Goal: Book appointment/travel/reservation

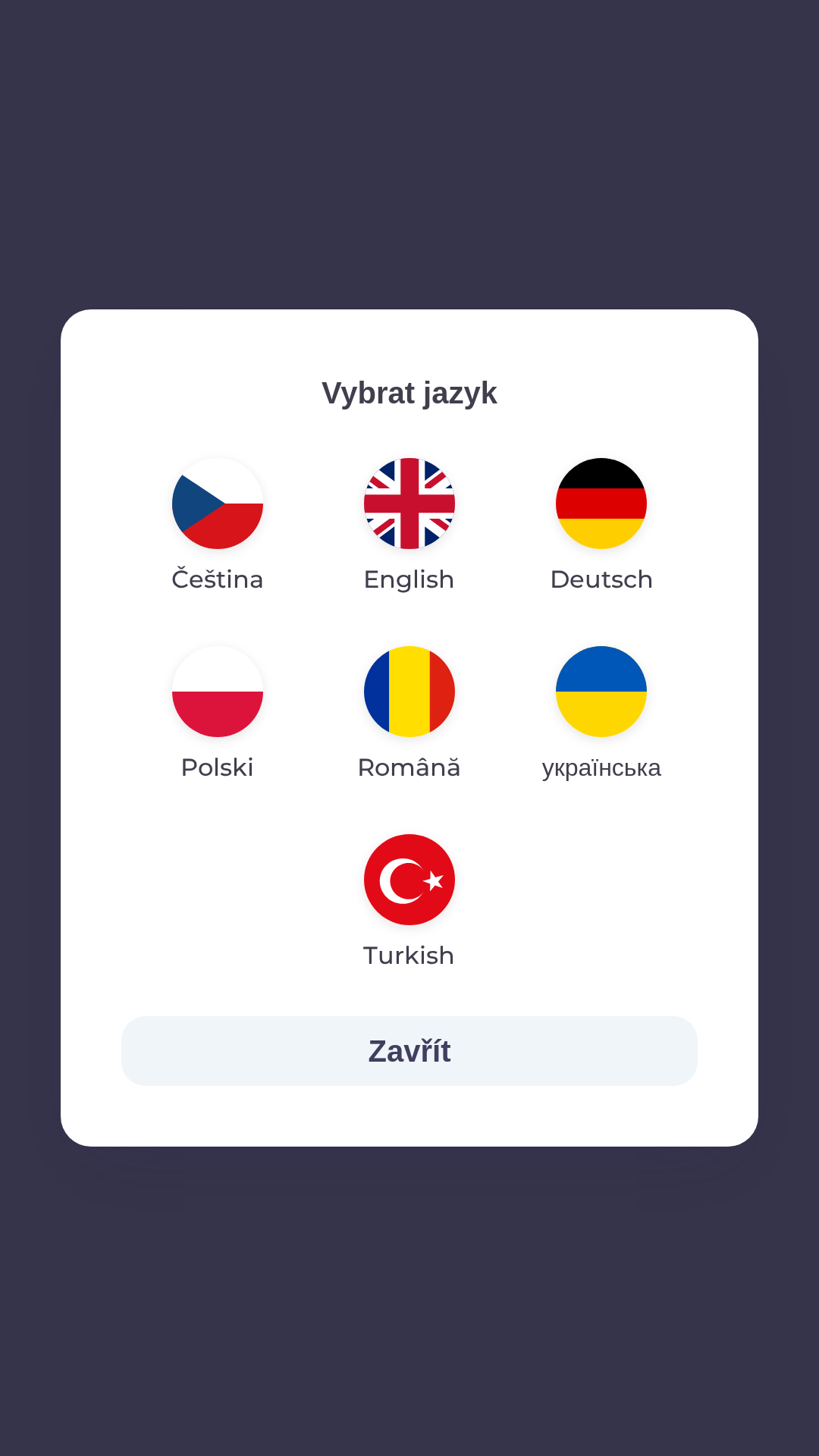
click at [410, 526] on img "button" at bounding box center [409, 502] width 91 height 91
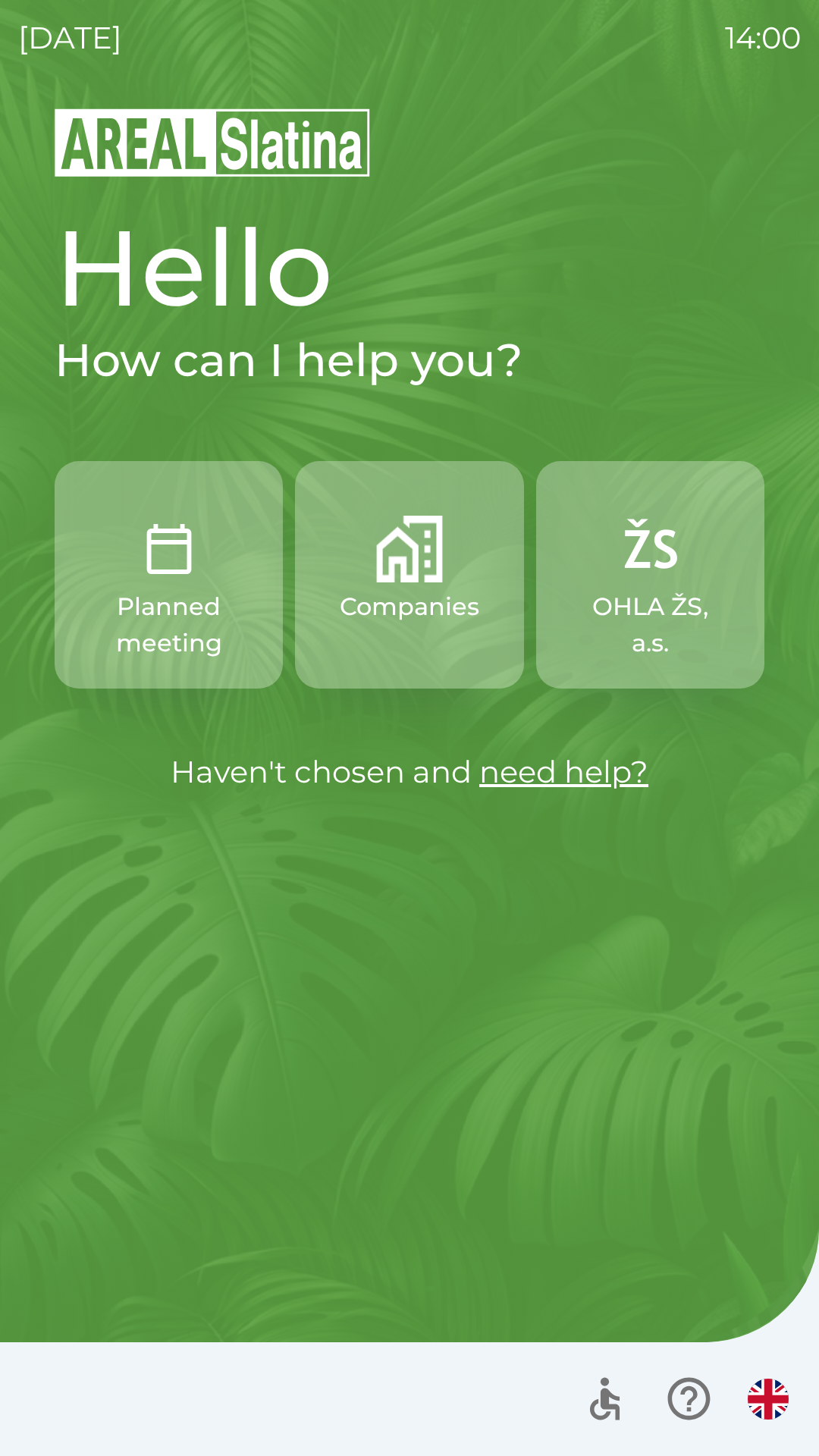
click at [388, 571] on img "button" at bounding box center [409, 549] width 66 height 66
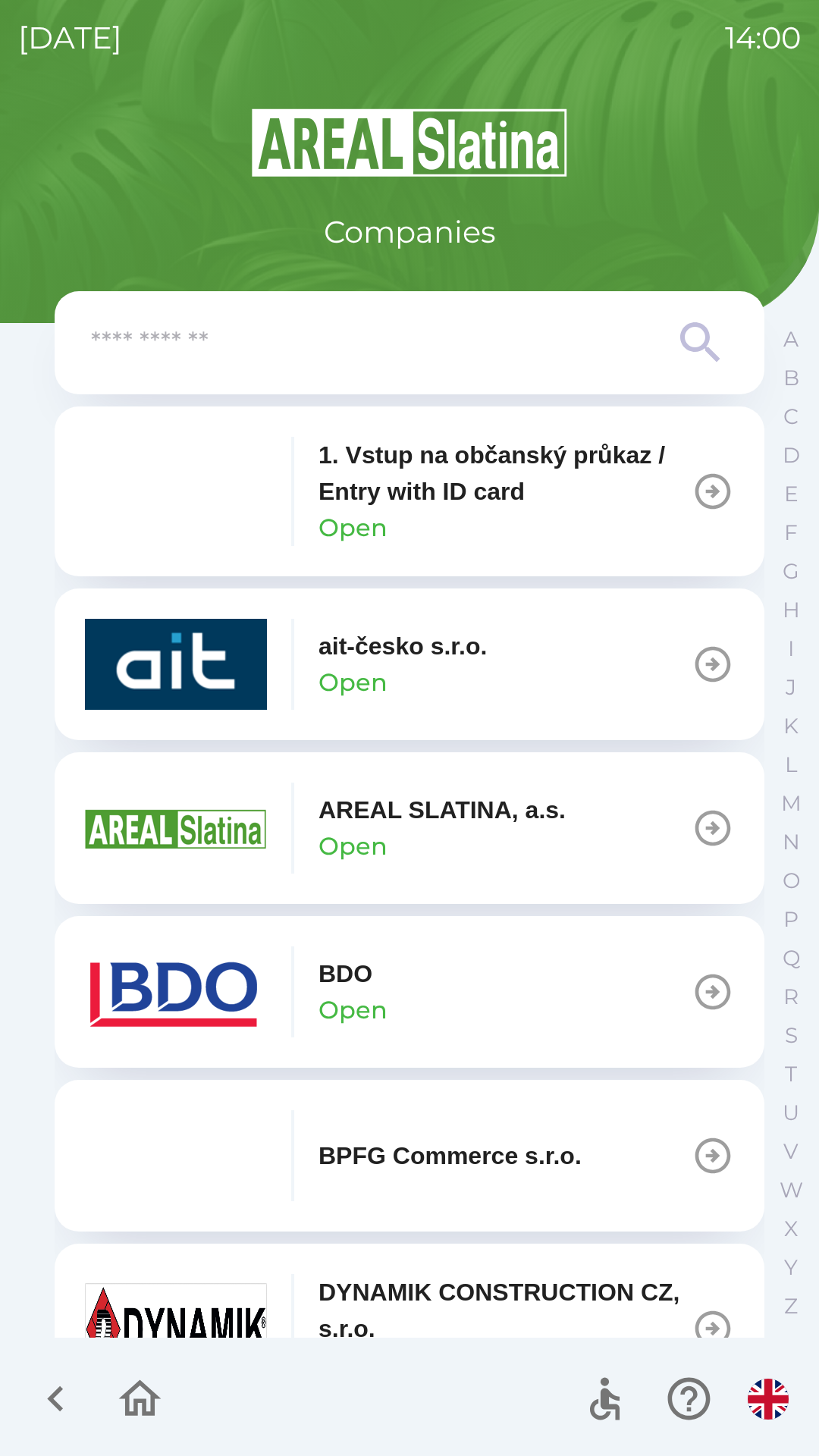
click at [400, 833] on div "AREAL SLATINA, a.s. Open" at bounding box center [441, 827] width 247 height 73
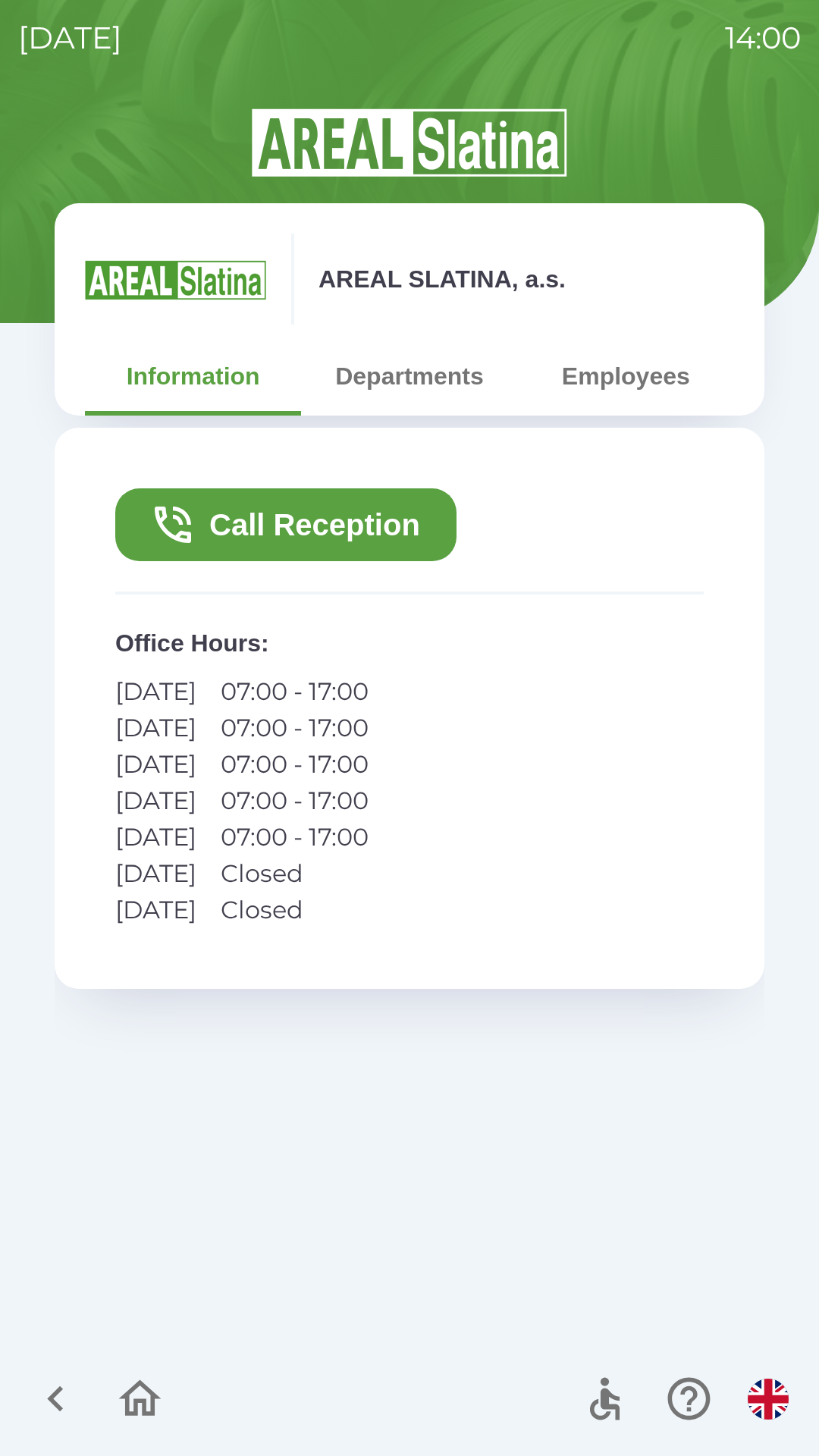
click at [370, 539] on button "Call Reception" at bounding box center [285, 524] width 341 height 73
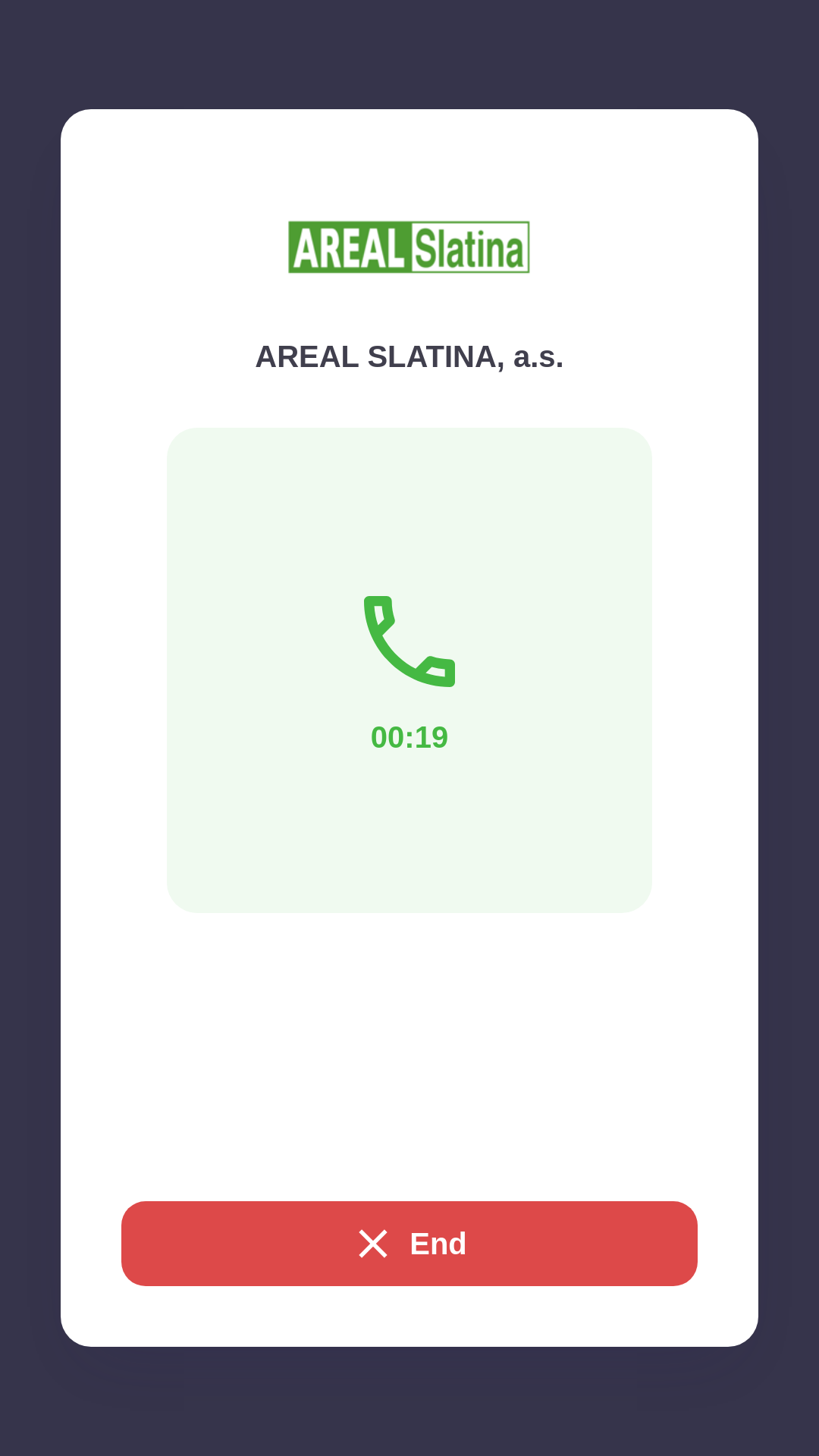
click at [489, 1235] on button "End" at bounding box center [409, 1243] width 576 height 85
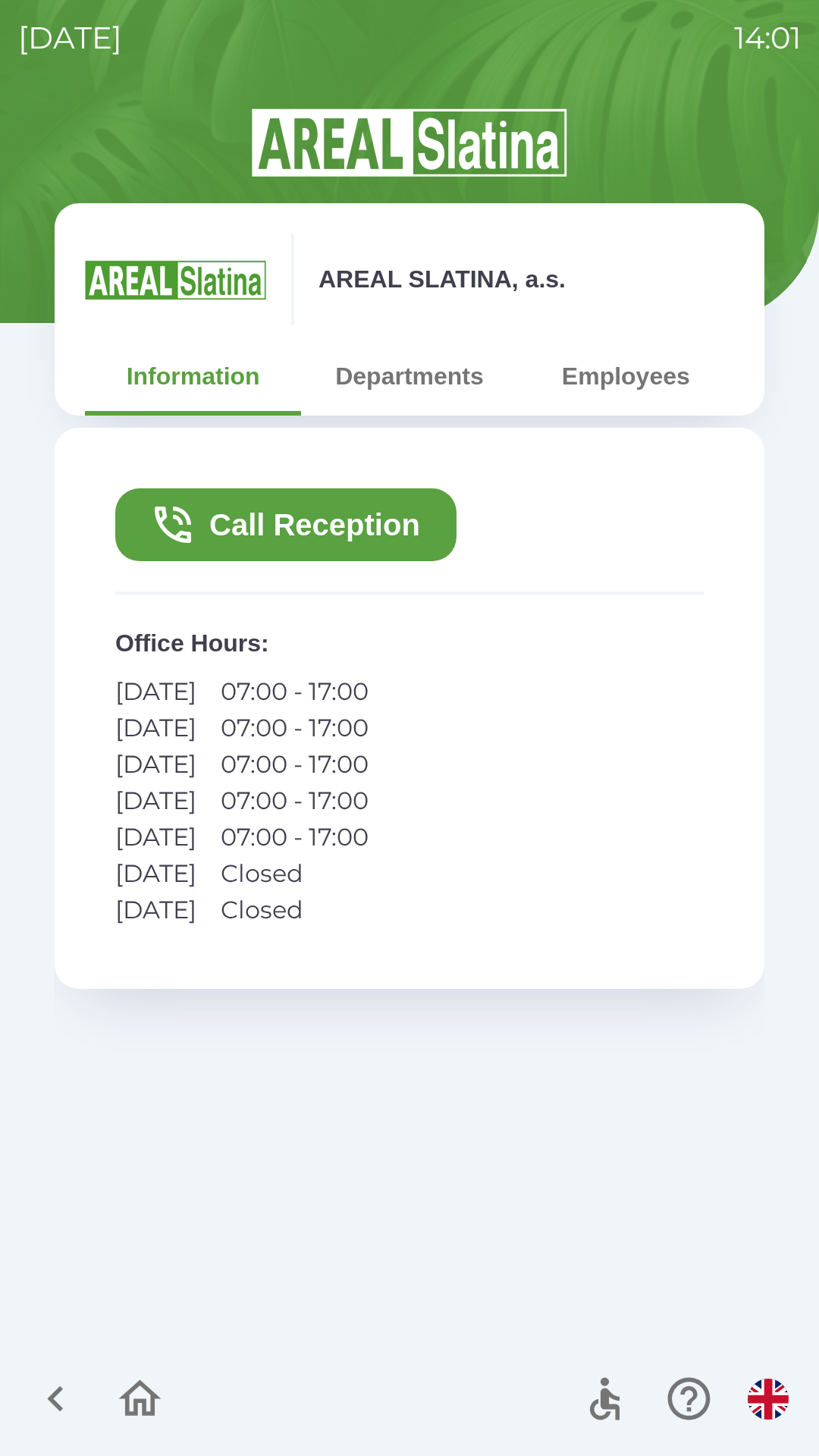
click at [305, 497] on button "Call Reception" at bounding box center [285, 524] width 341 height 73
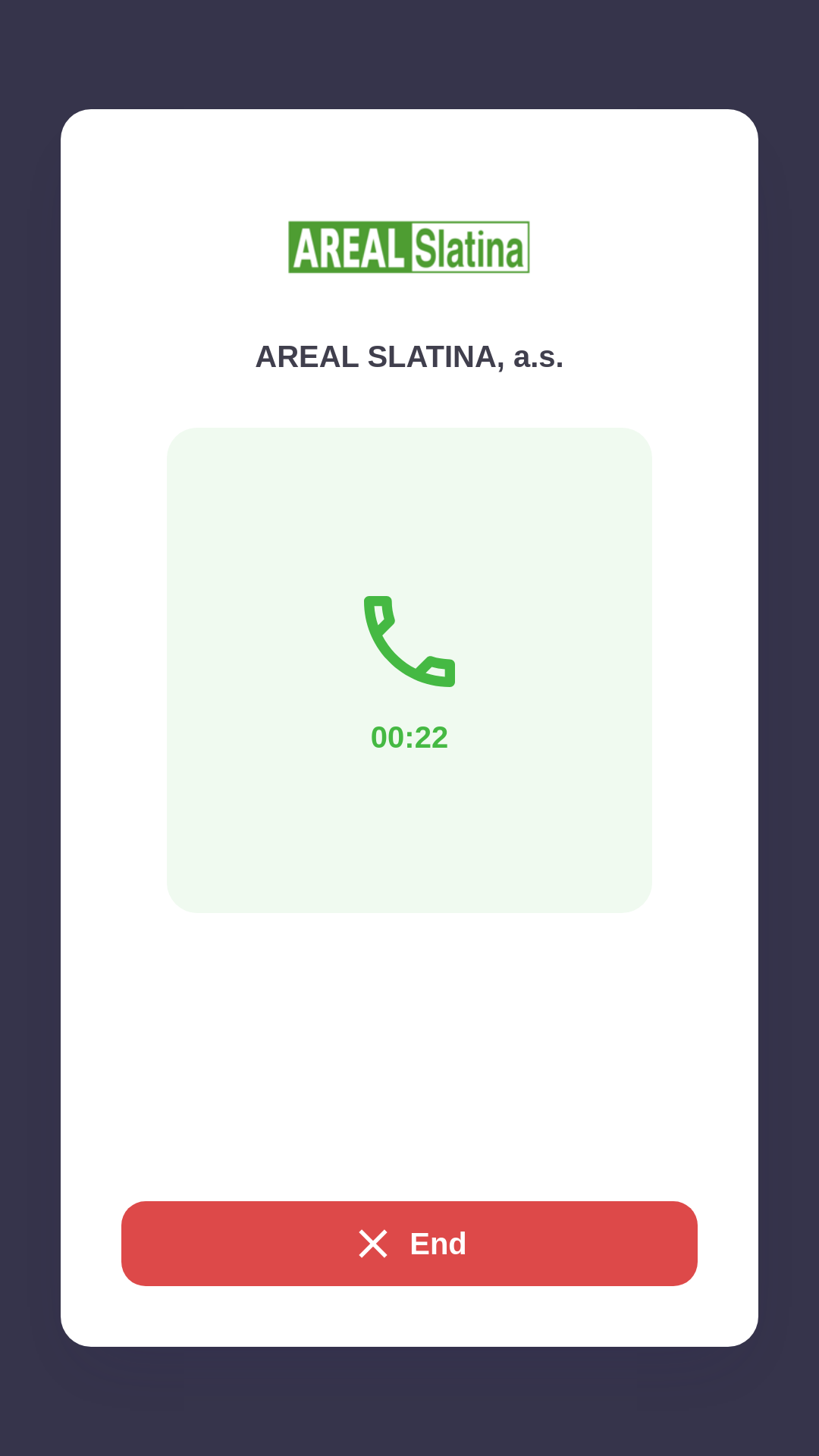
click at [423, 1236] on button "End" at bounding box center [409, 1243] width 576 height 85
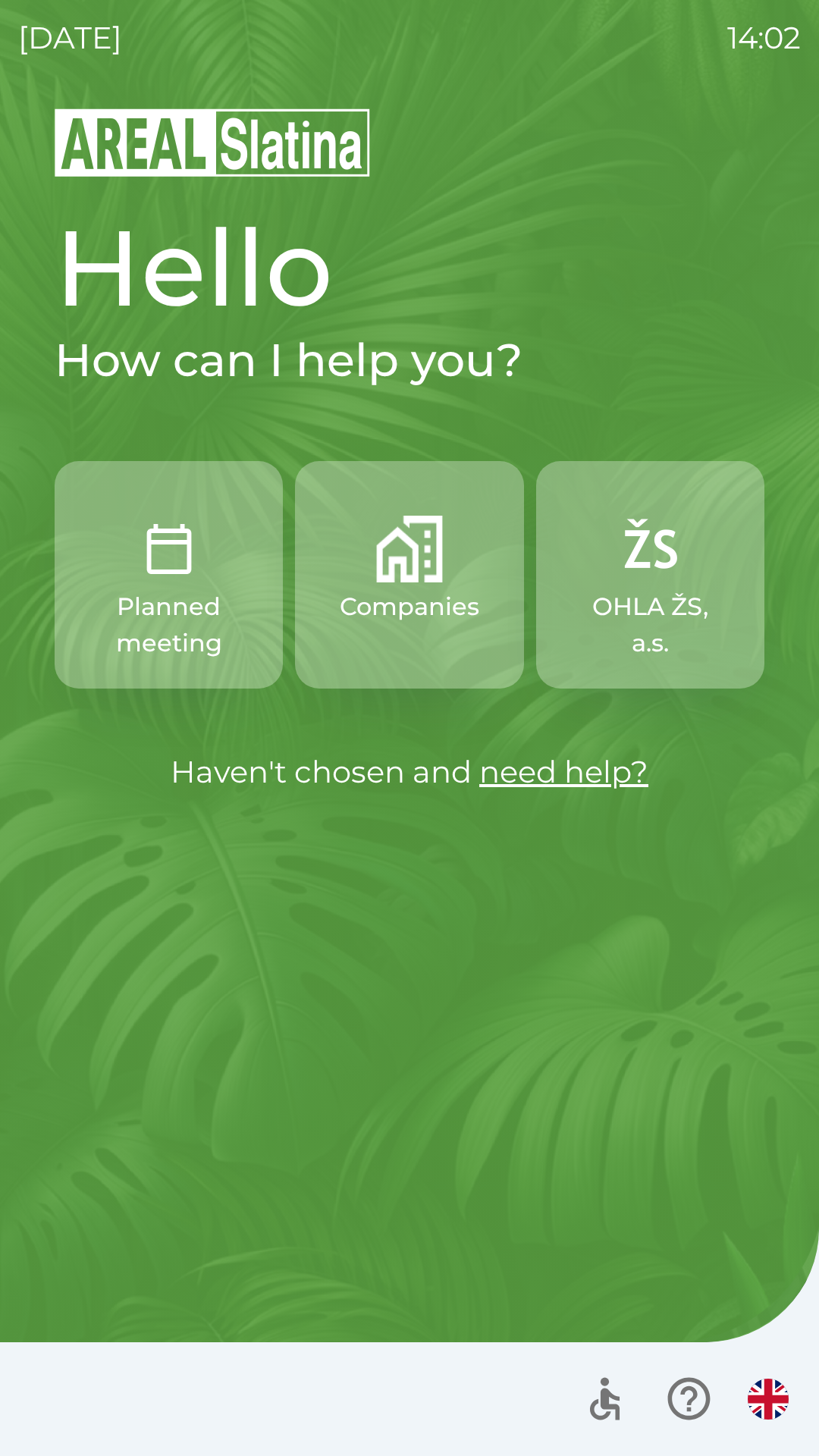
click at [403, 583] on button "Companies" at bounding box center [409, 575] width 228 height 228
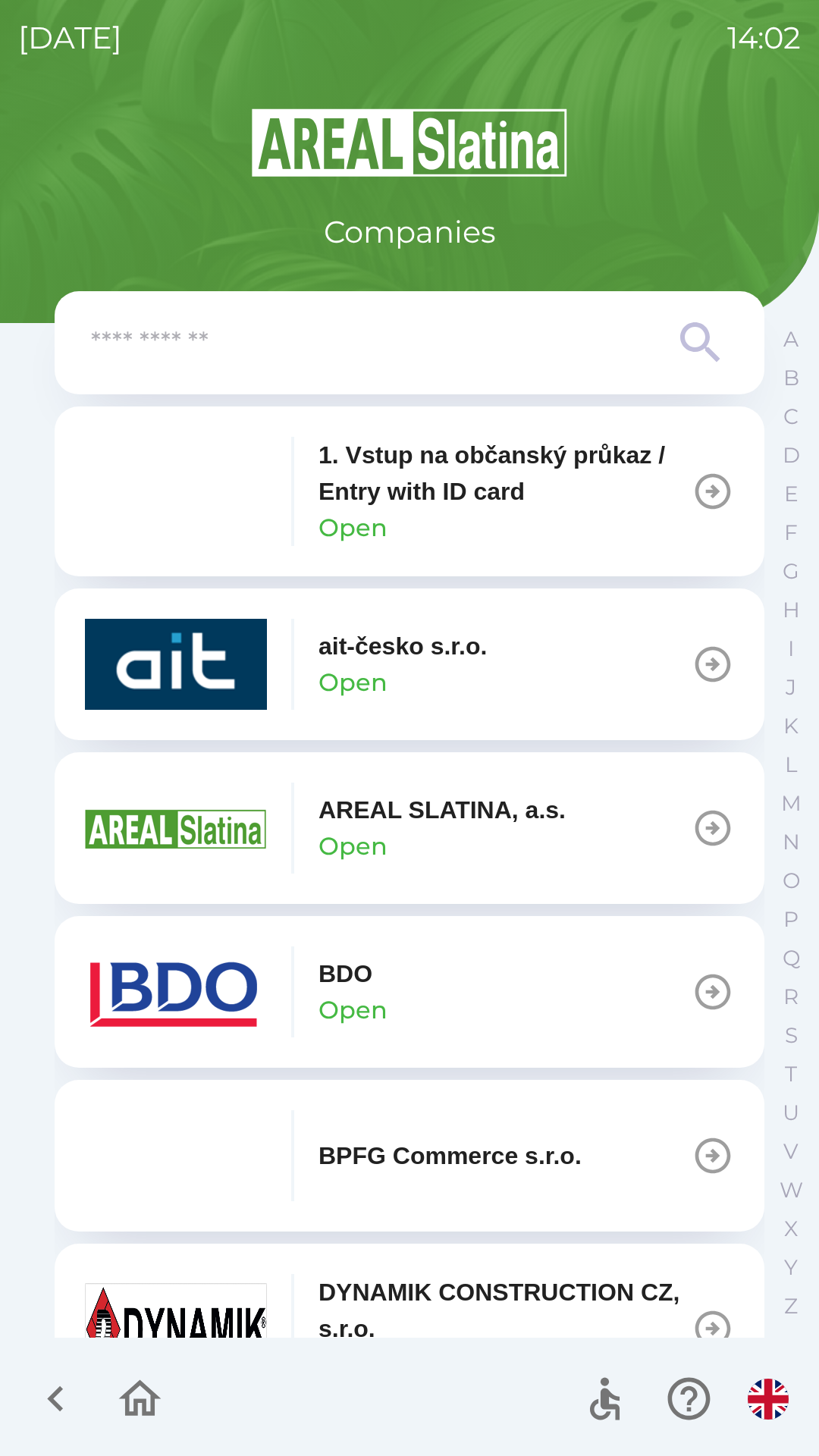
click at [387, 839] on p "Open" at bounding box center [353, 846] width 69 height 37
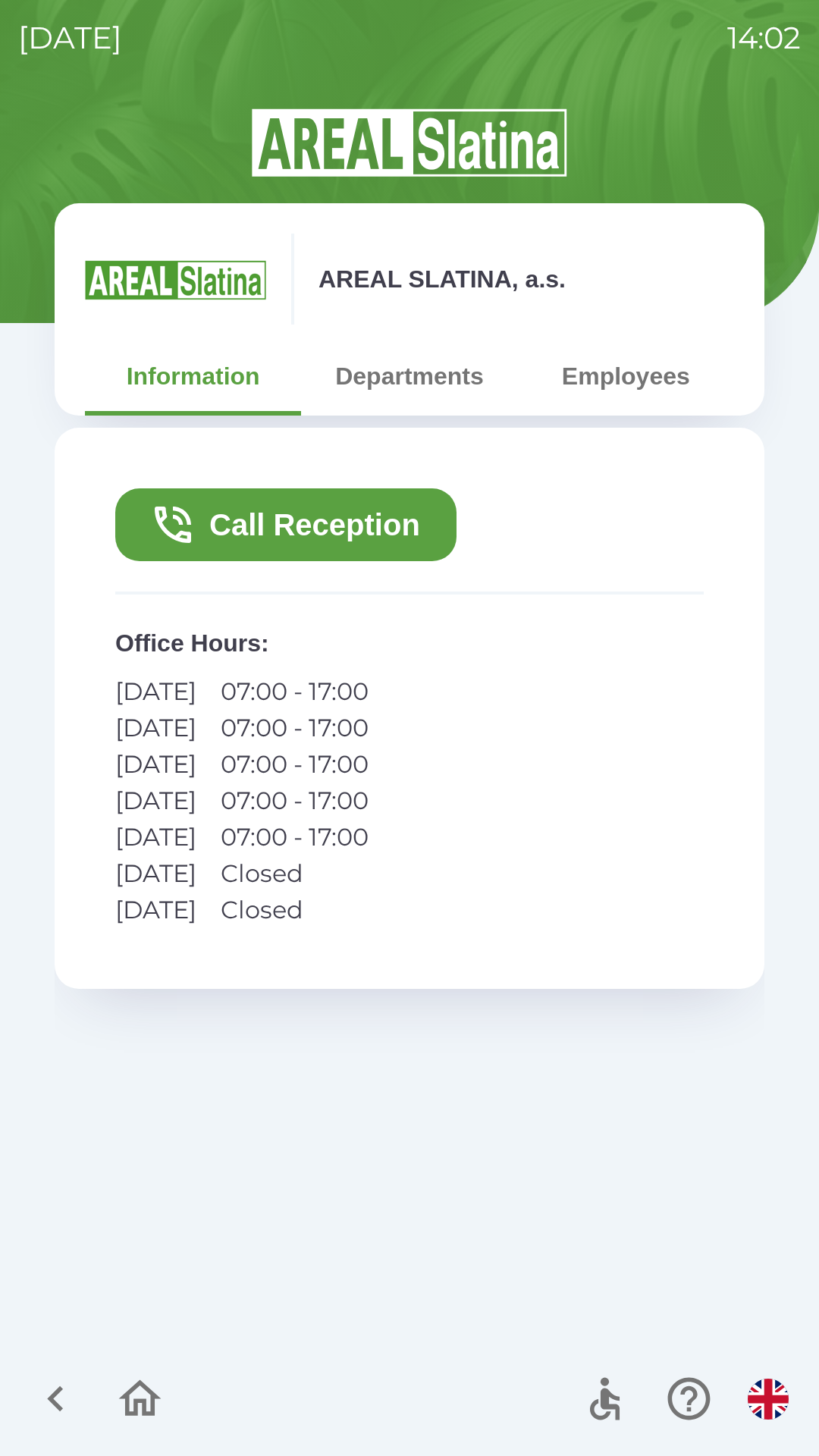
click at [240, 527] on button "Call Reception" at bounding box center [285, 524] width 341 height 73
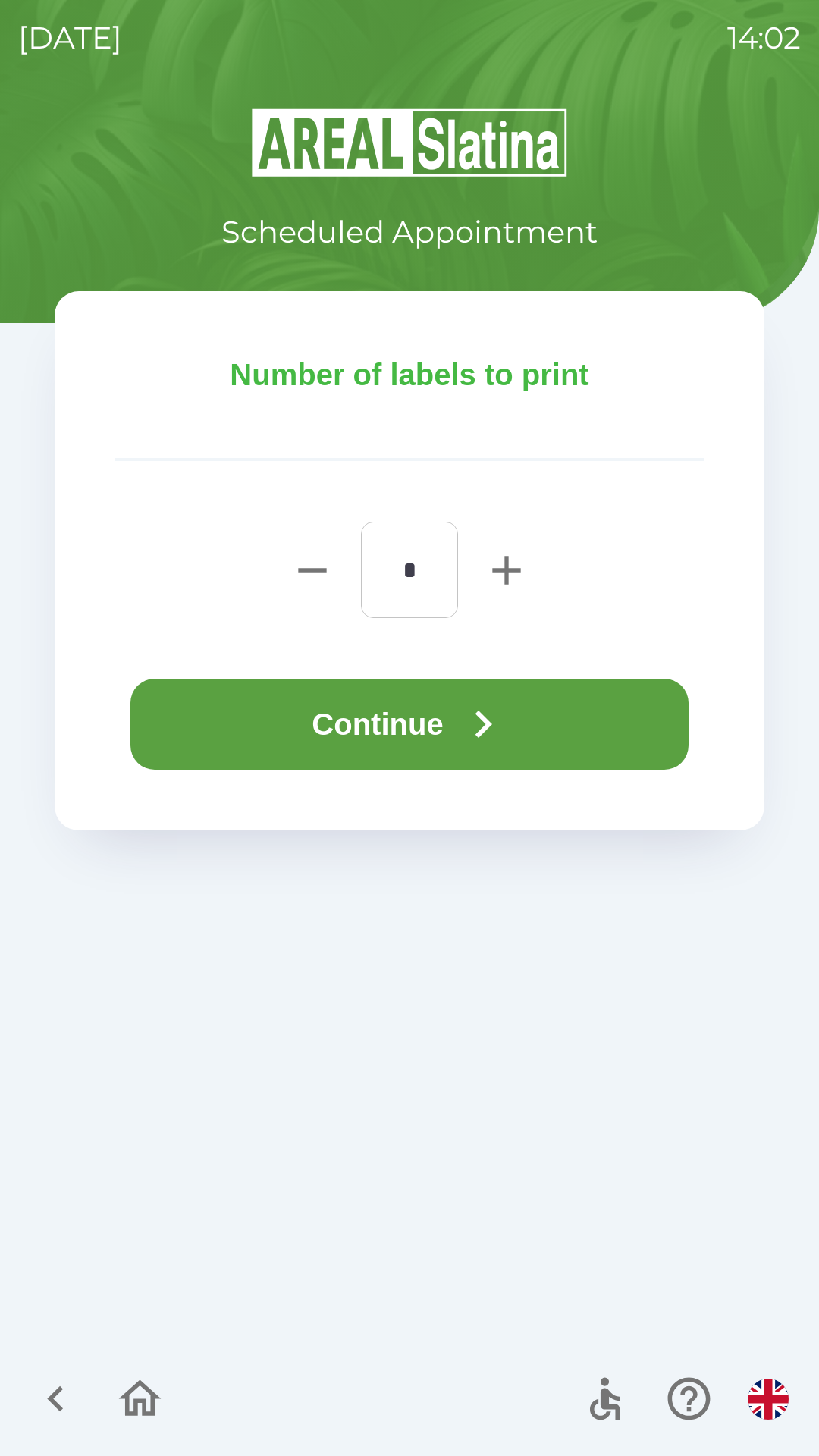
click at [394, 740] on button "Continue" at bounding box center [409, 723] width 558 height 91
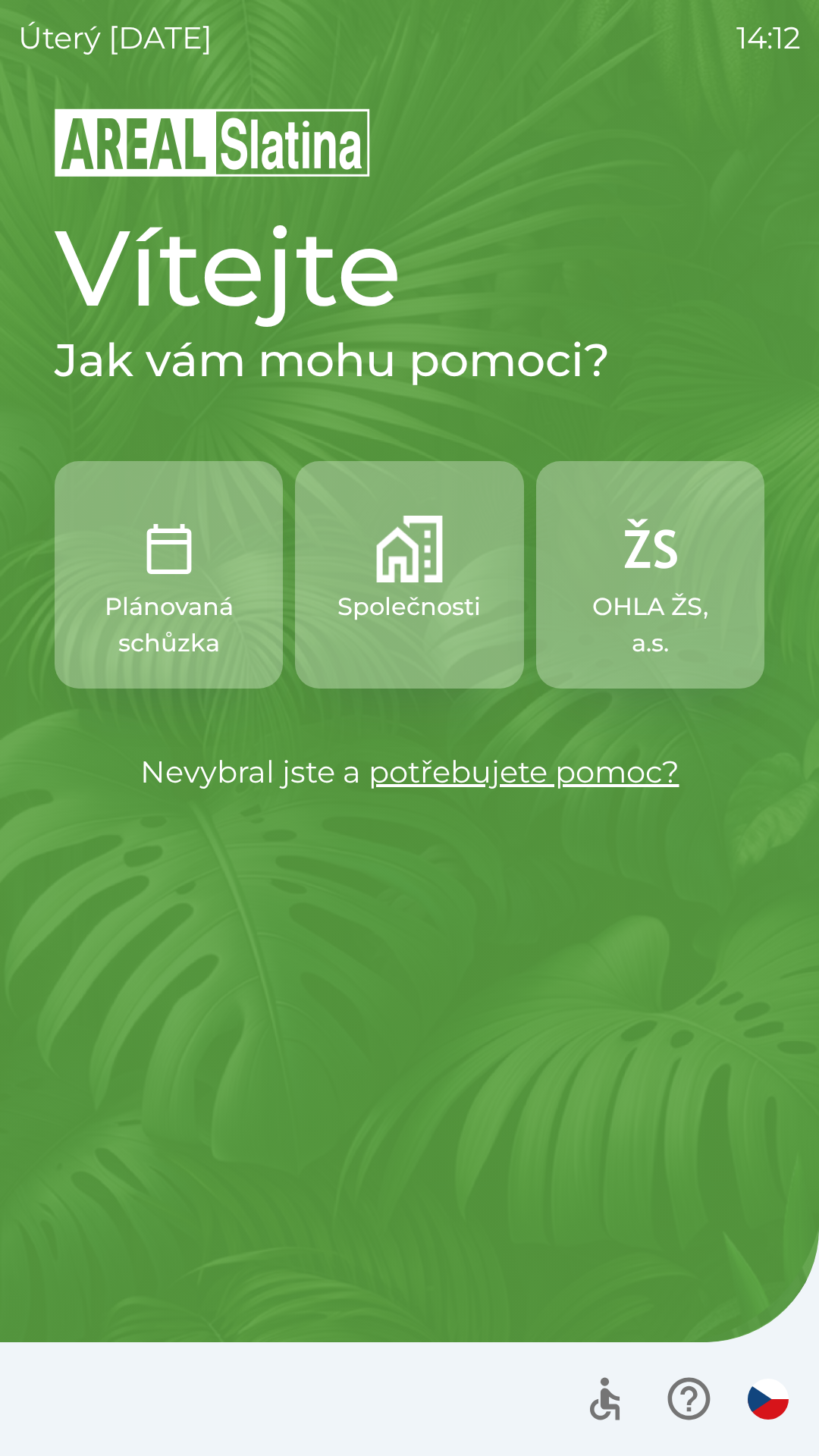
click at [423, 600] on p "Společnosti" at bounding box center [409, 606] width 144 height 37
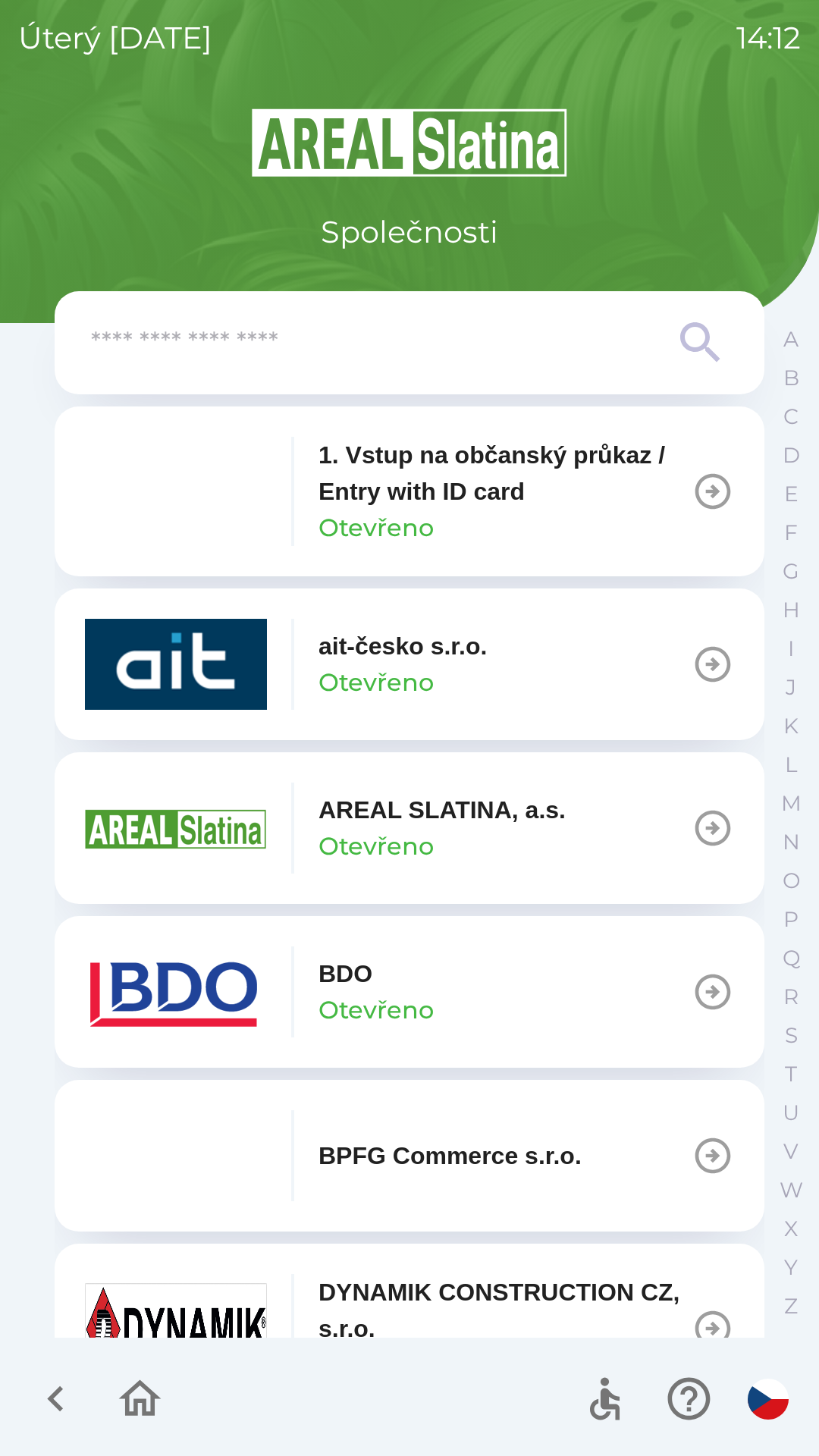
click at [693, 989] on icon "button" at bounding box center [712, 991] width 42 height 42
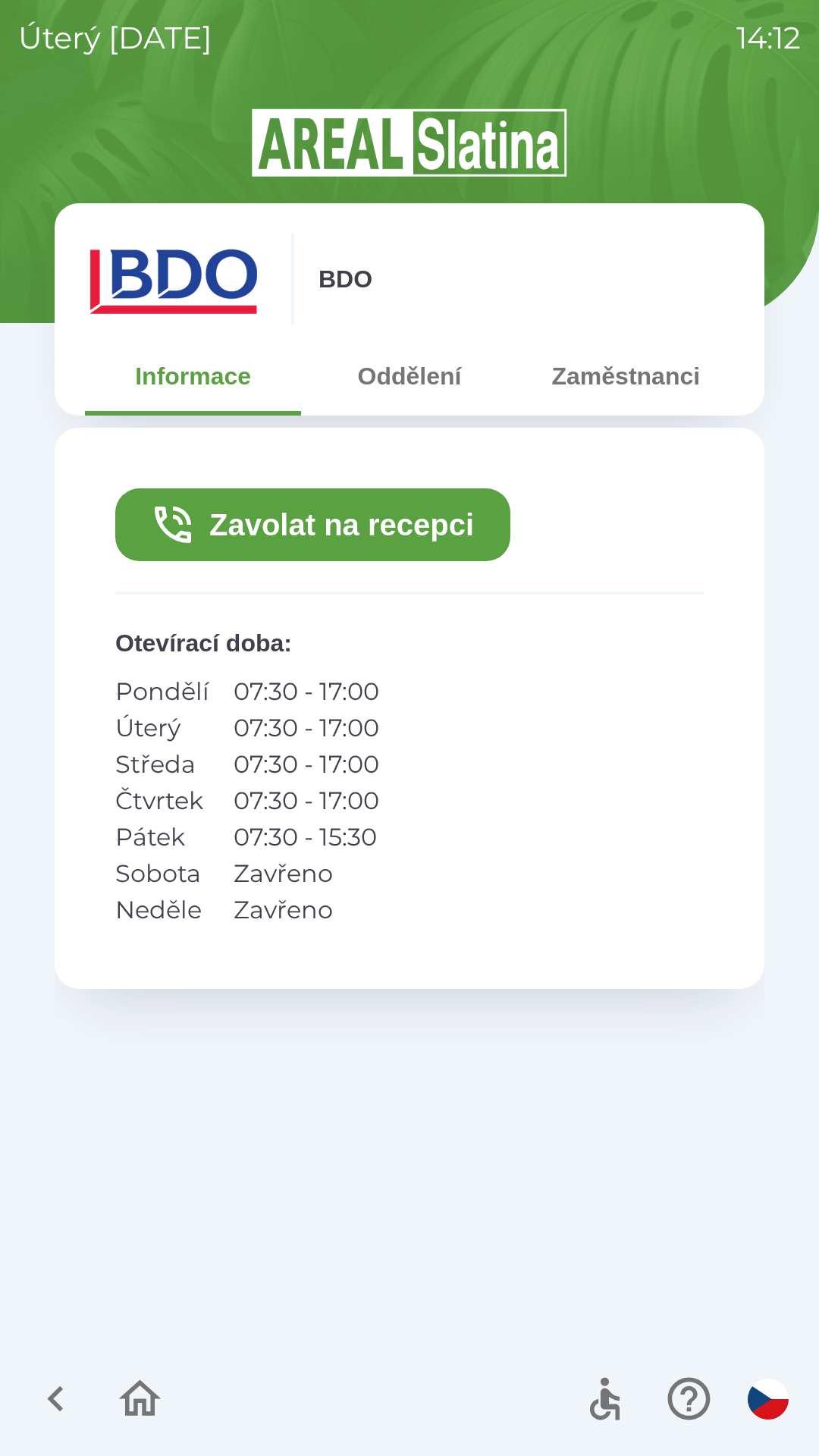
click at [401, 536] on button "Zavolat na recepci" at bounding box center [312, 524] width 395 height 73
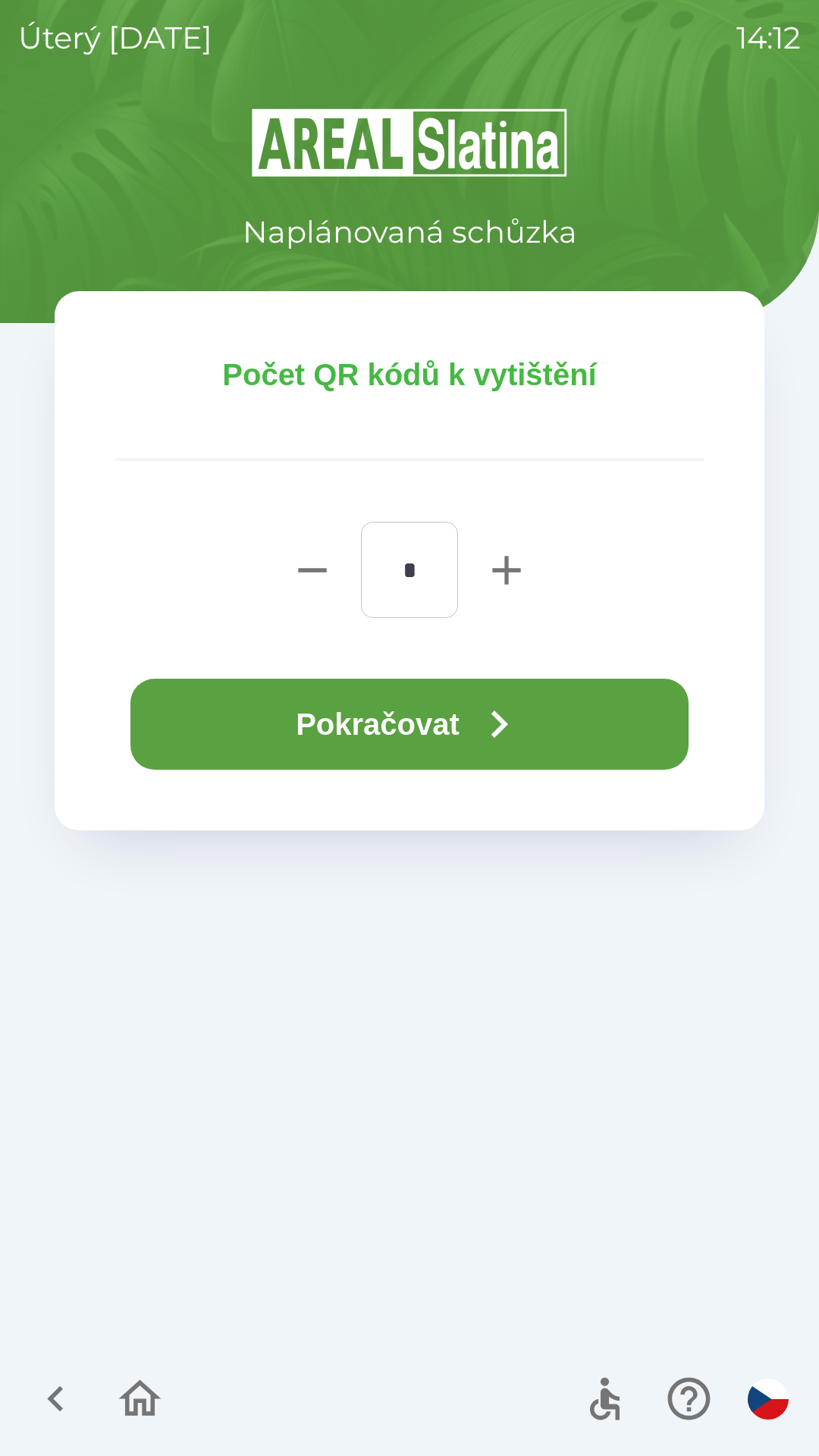
click at [508, 721] on icon "button" at bounding box center [500, 724] width 17 height 27
